Goal: Submit feedback/report problem

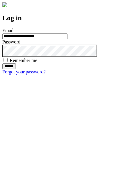
type input "**********"
click at [16, 69] on input "******" at bounding box center [9, 67] width 14 height 6
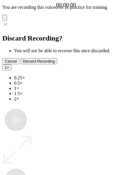
type input "**********"
